Goal: Check status: Check status

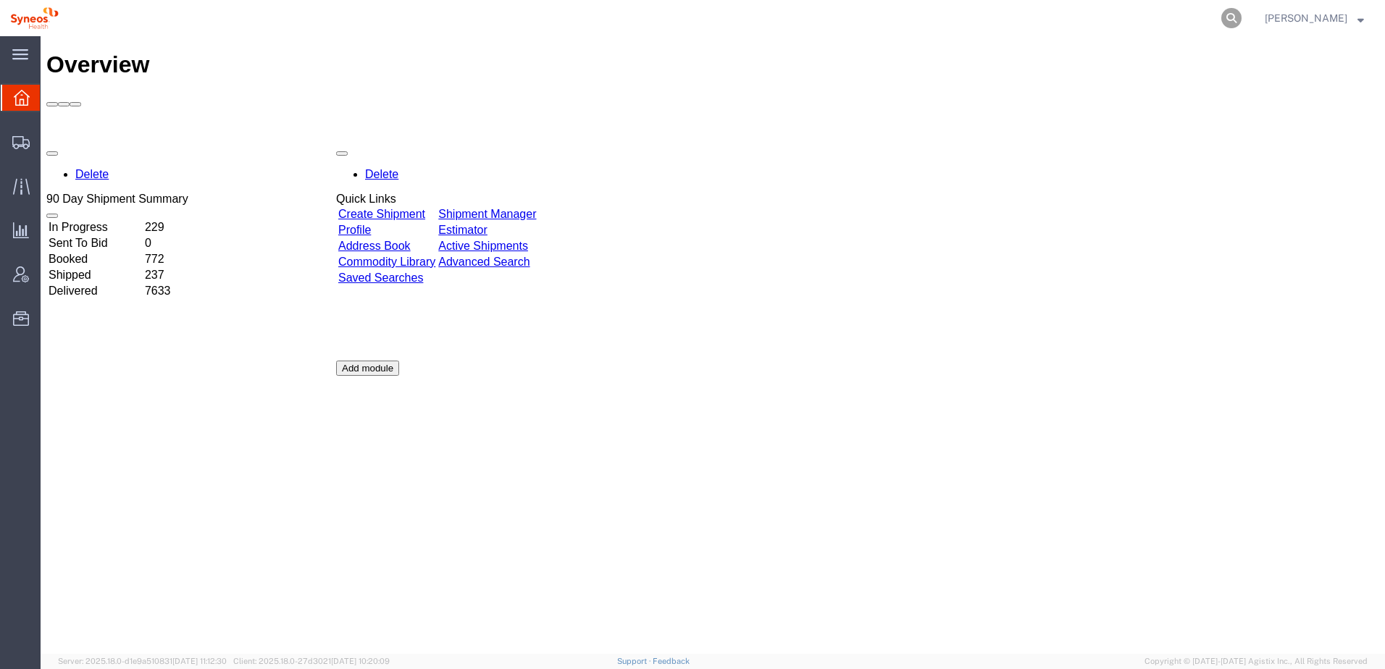
click at [1241, 15] on icon at bounding box center [1231, 18] width 20 height 20
paste input "884103538563"
click at [1241, 14] on icon at bounding box center [1231, 18] width 20 height 20
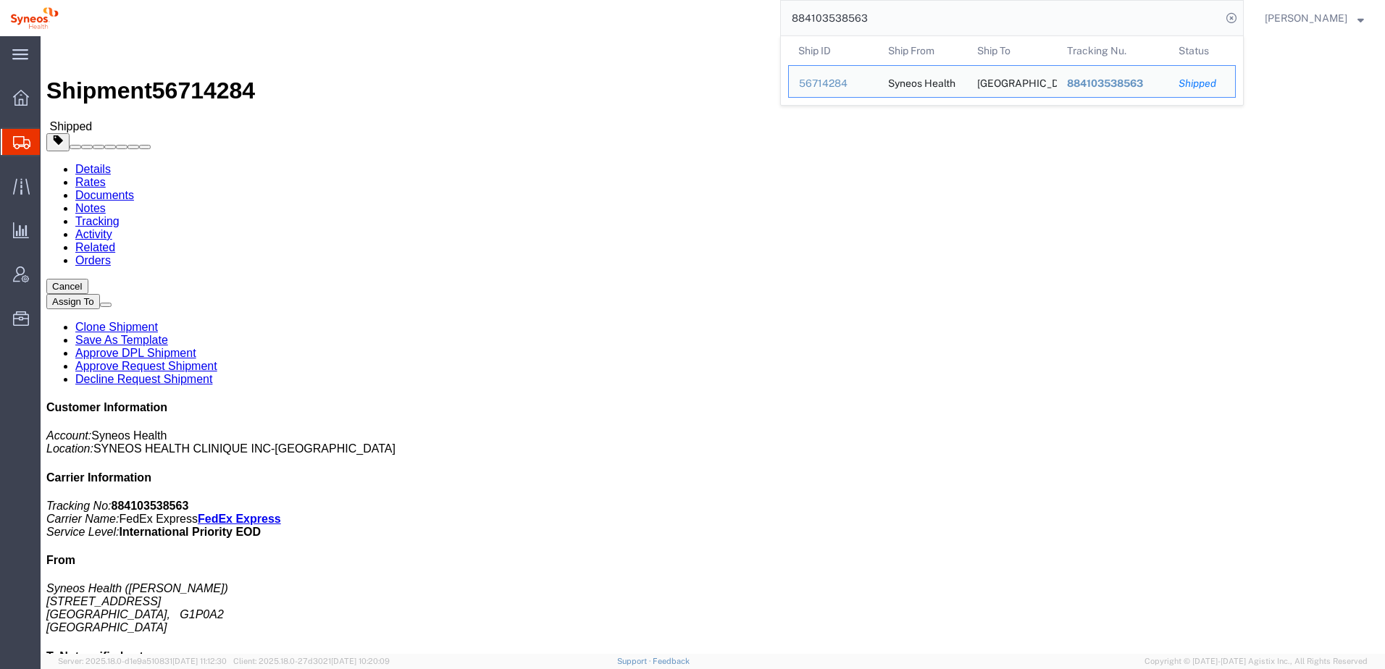
click div "Leg 1 - Small Parcel"
drag, startPoint x: 890, startPoint y: 12, endPoint x: 789, endPoint y: 11, distance: 101.4
click at [789, 11] on div "884103538563 Ship ID Ship From Ship To Tracking Nu. Status Ship ID 56714284 Shi…" at bounding box center [656, 18] width 1175 height 36
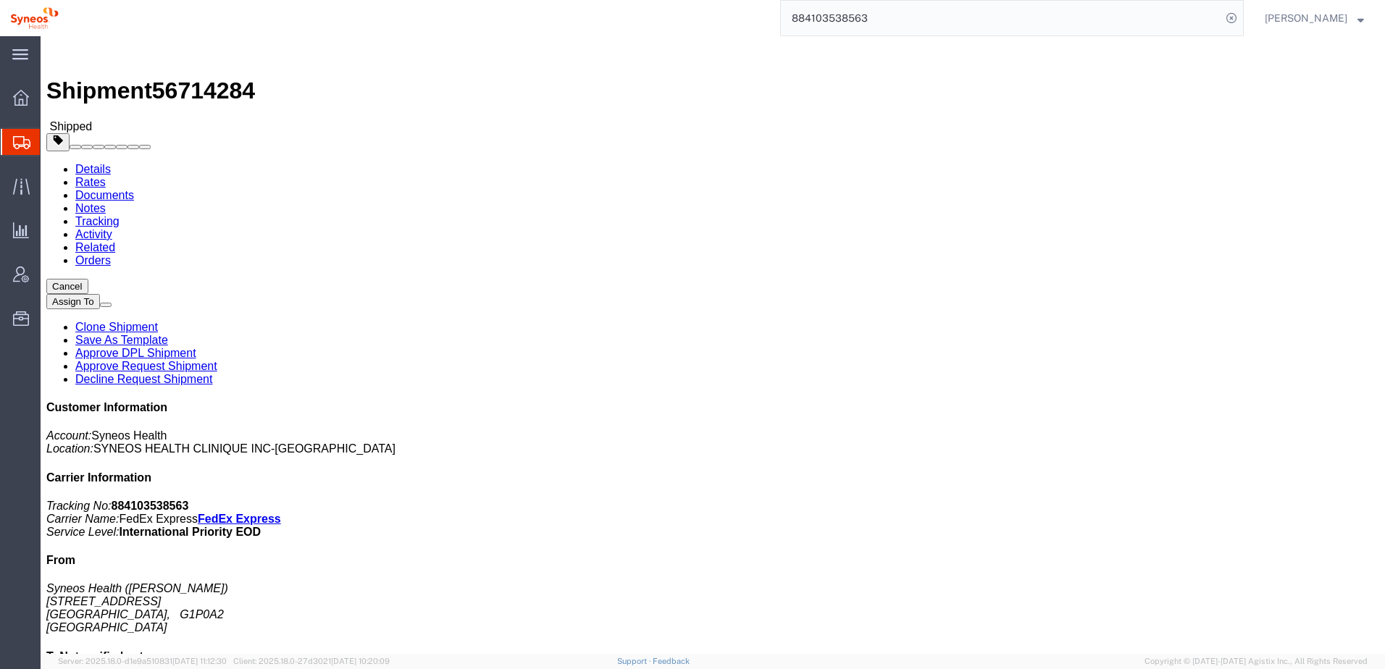
paste input "56776183"
click at [1241, 17] on icon at bounding box center [1231, 18] width 20 height 20
type input "56776183"
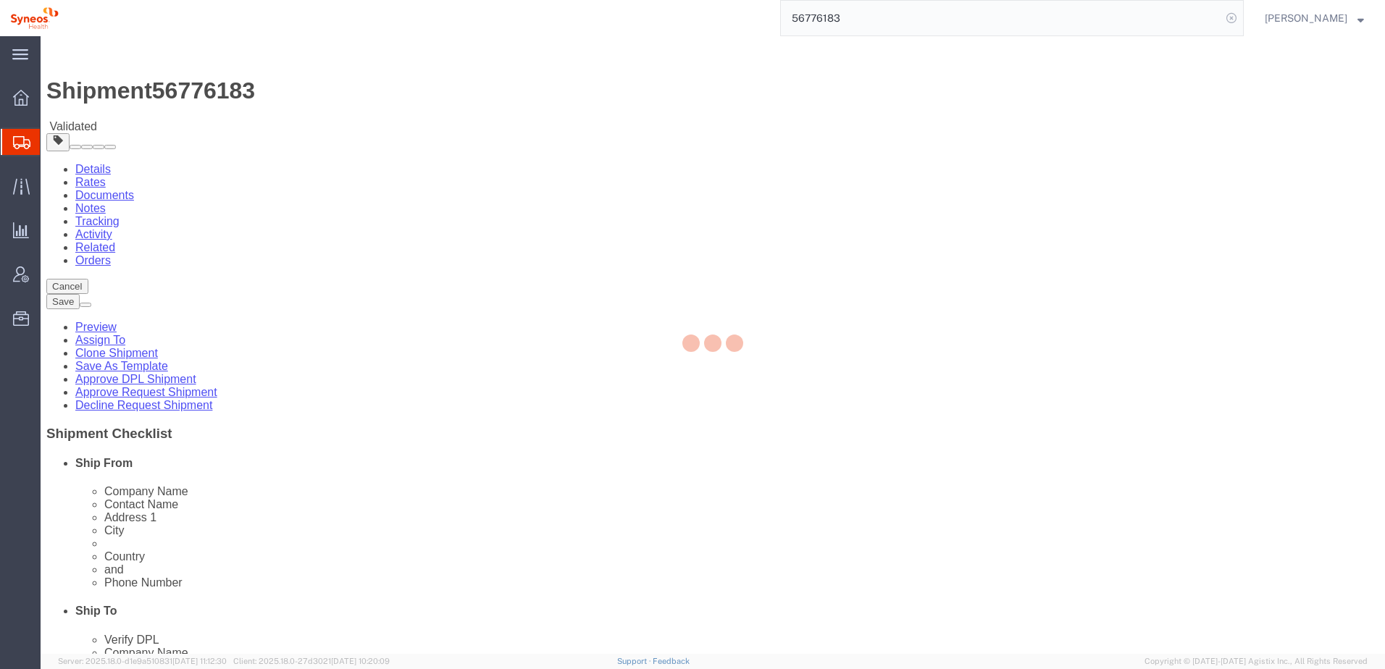
select select
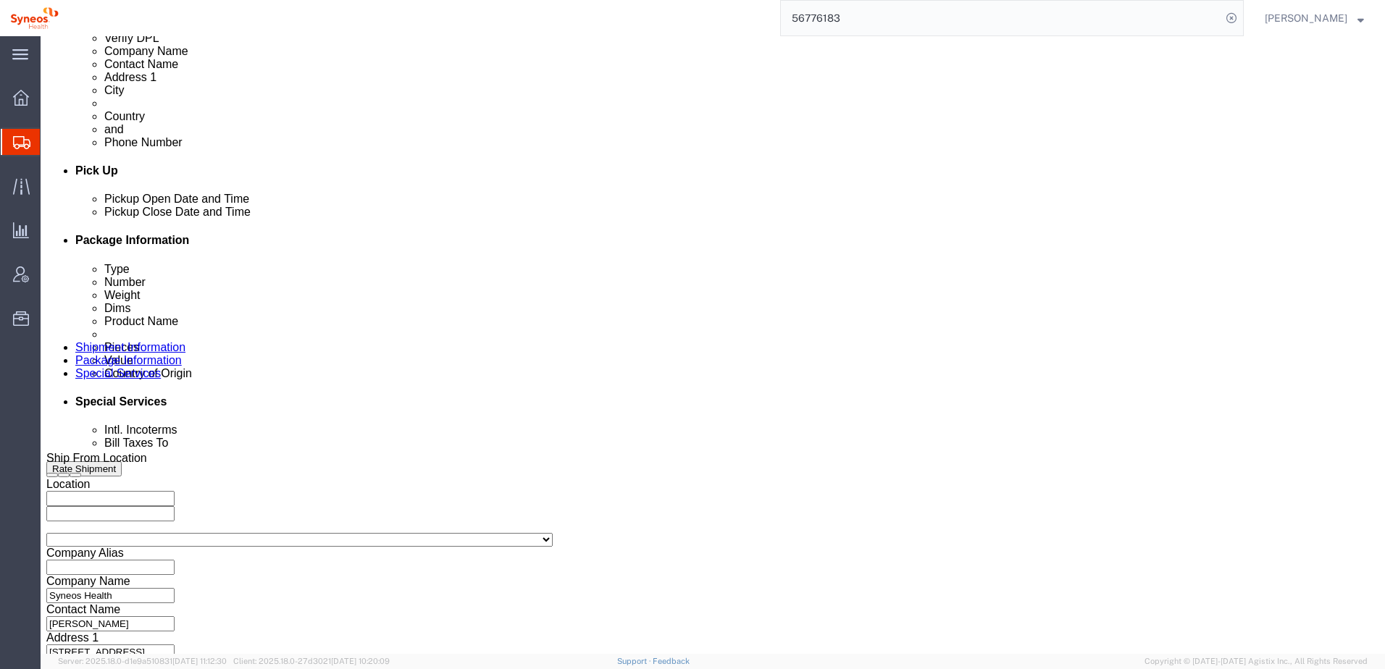
scroll to position [626, 0]
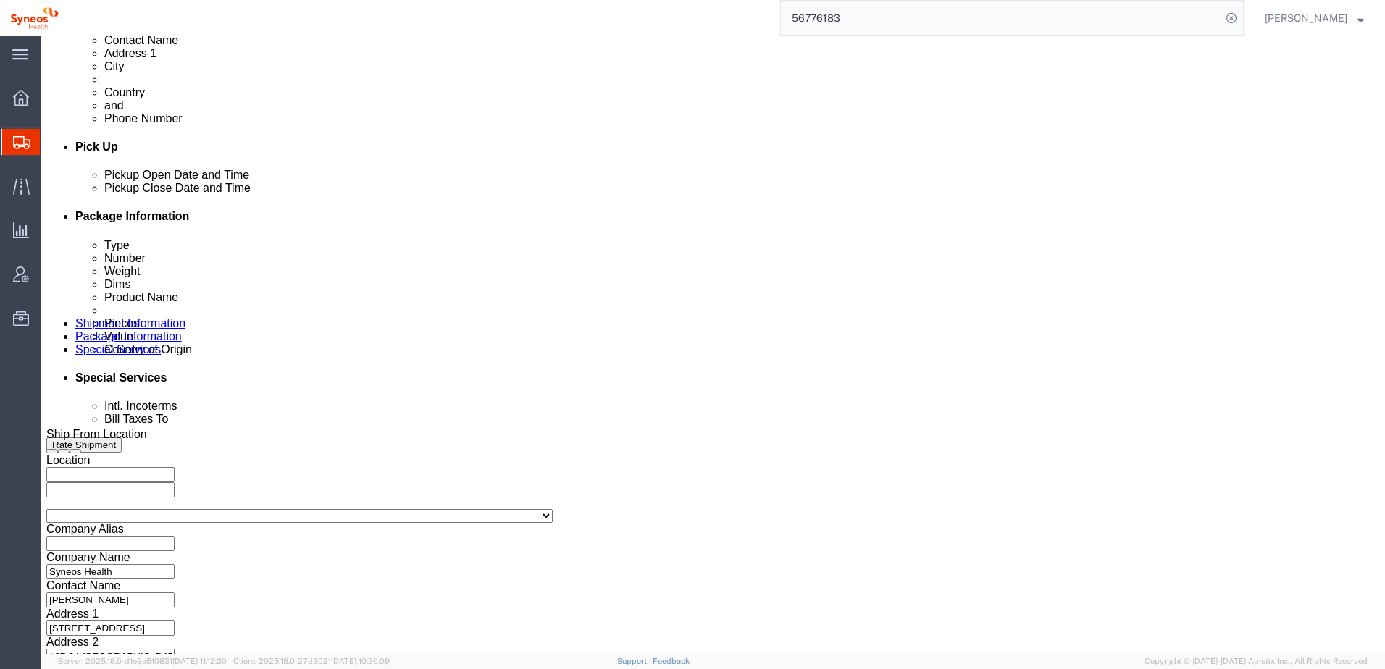
click button "Continue"
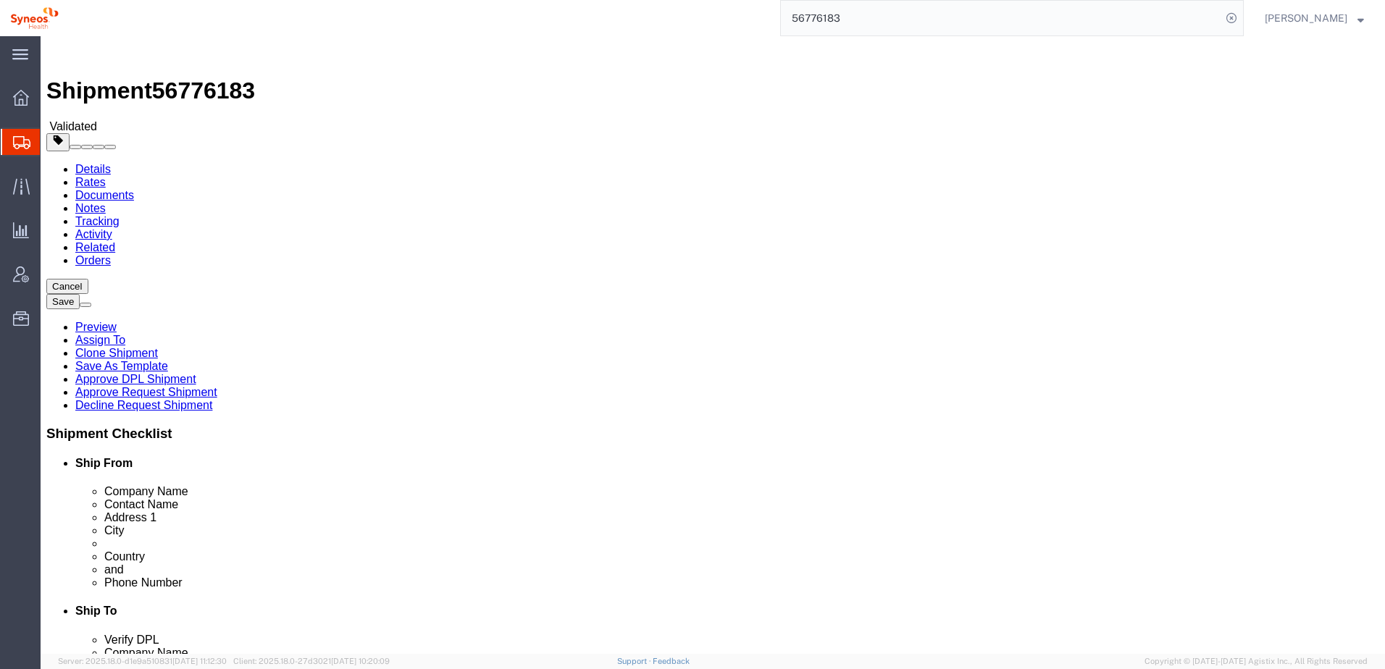
click dd "2.00 Each"
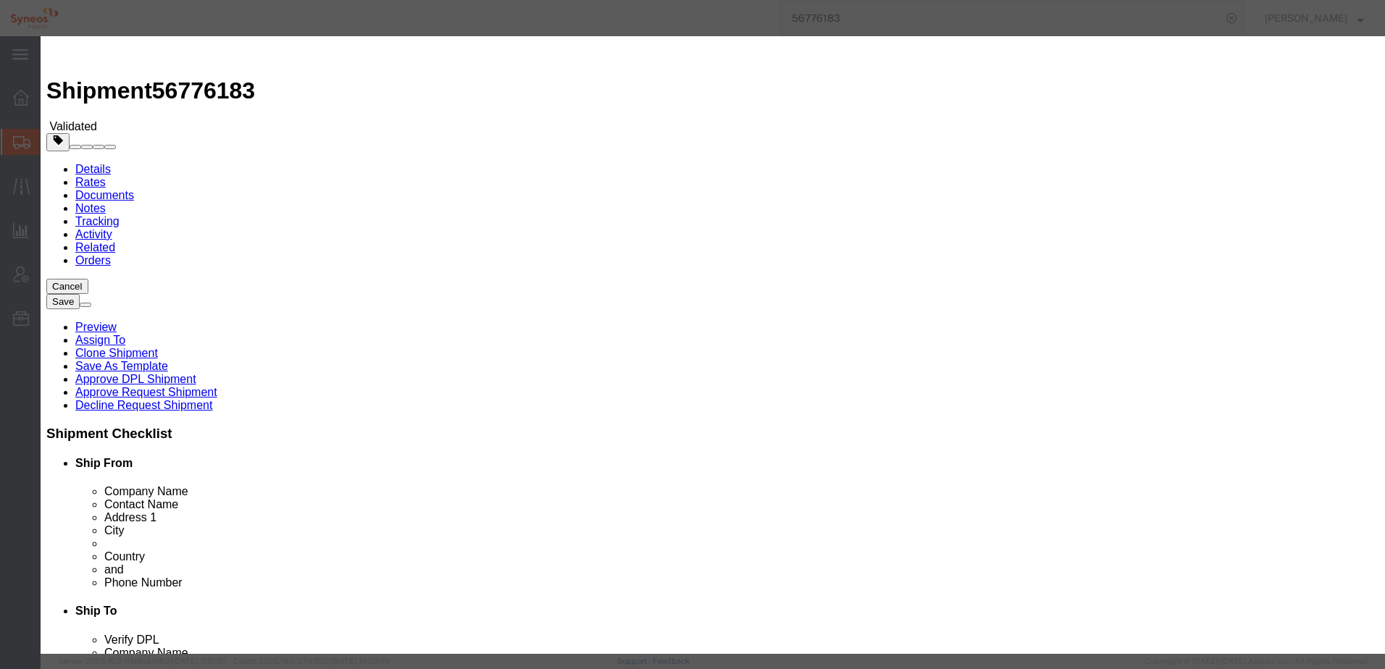
click icon "button"
